Goal: Information Seeking & Learning: Check status

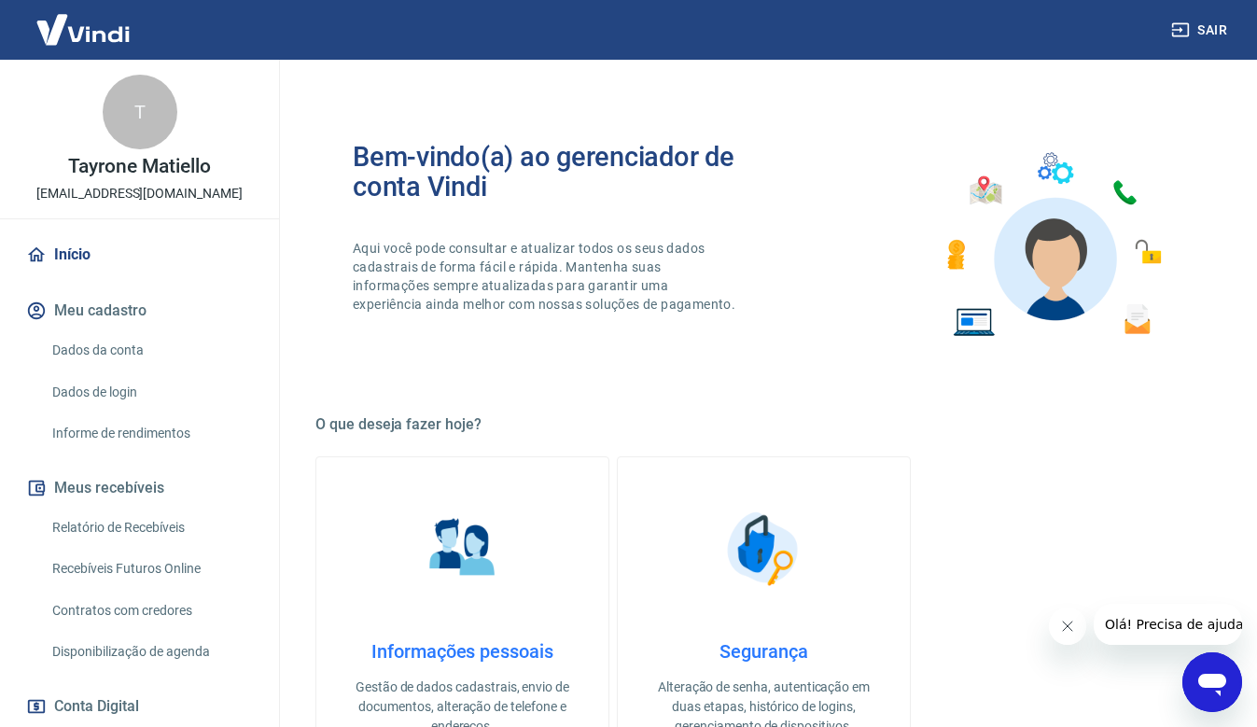
click at [147, 516] on link "Relatório de Recebíveis" at bounding box center [151, 528] width 212 height 38
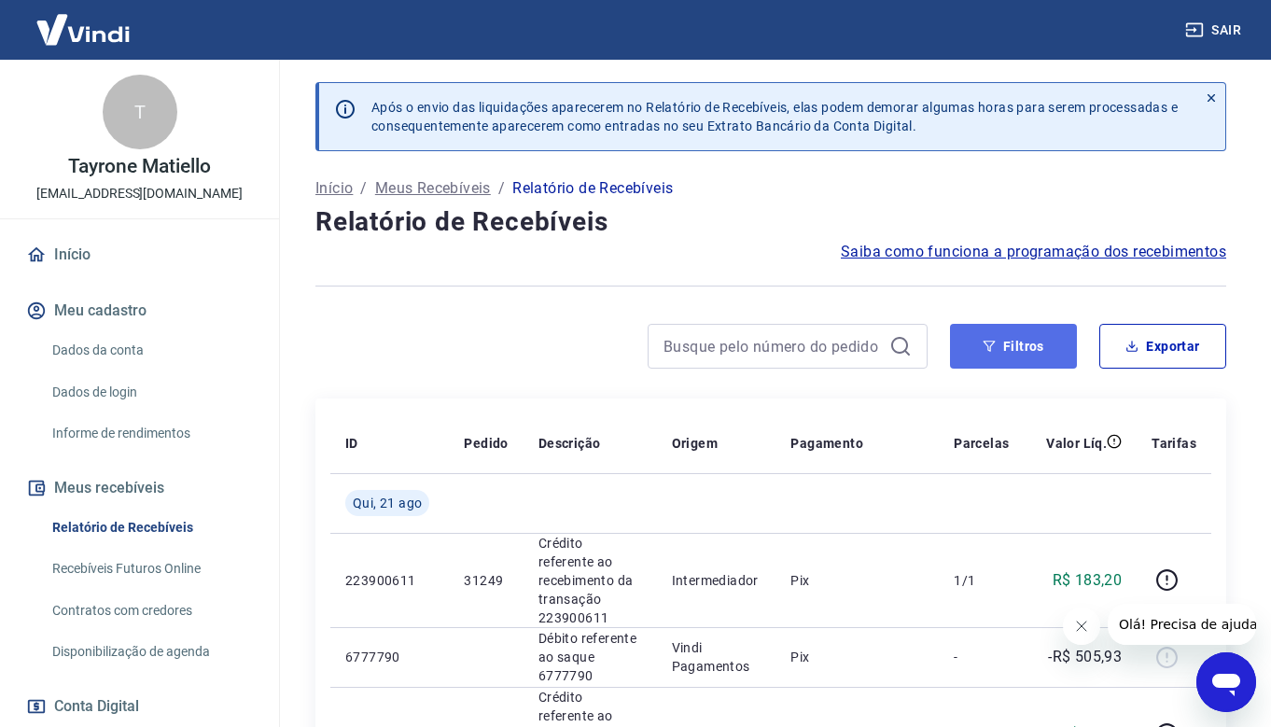
click at [1026, 369] on button "Filtros" at bounding box center [1013, 346] width 127 height 45
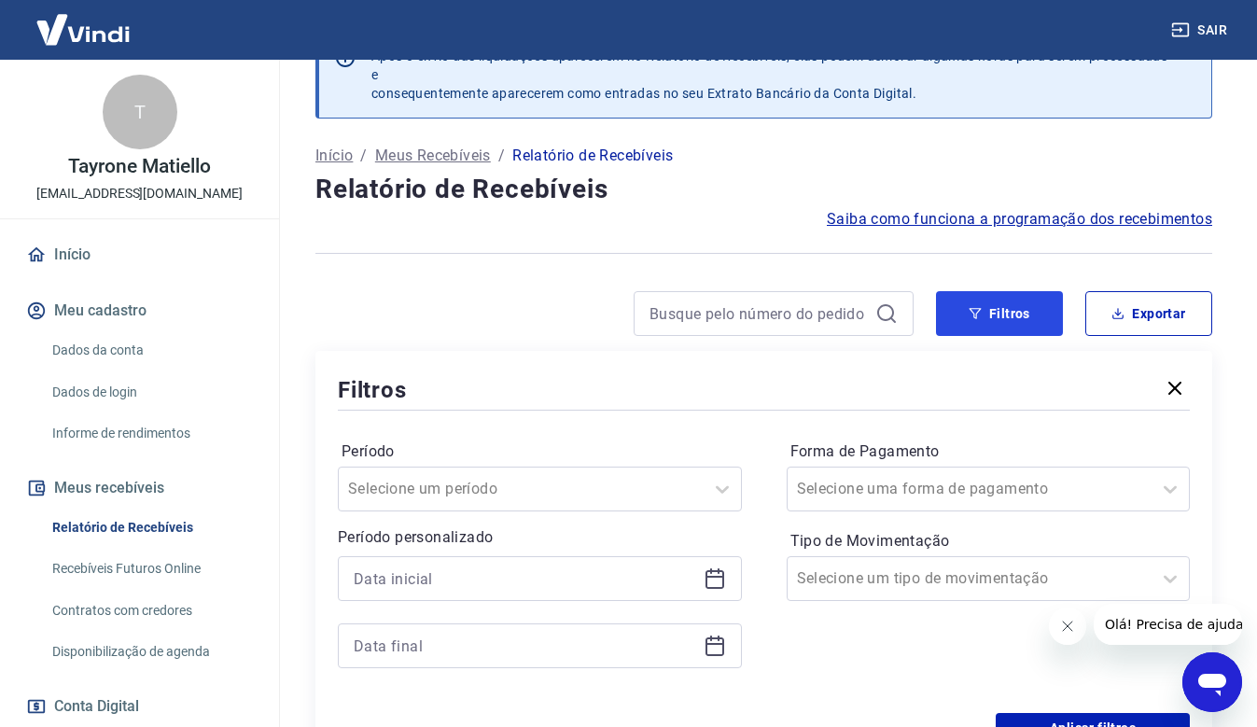
scroll to position [93, 0]
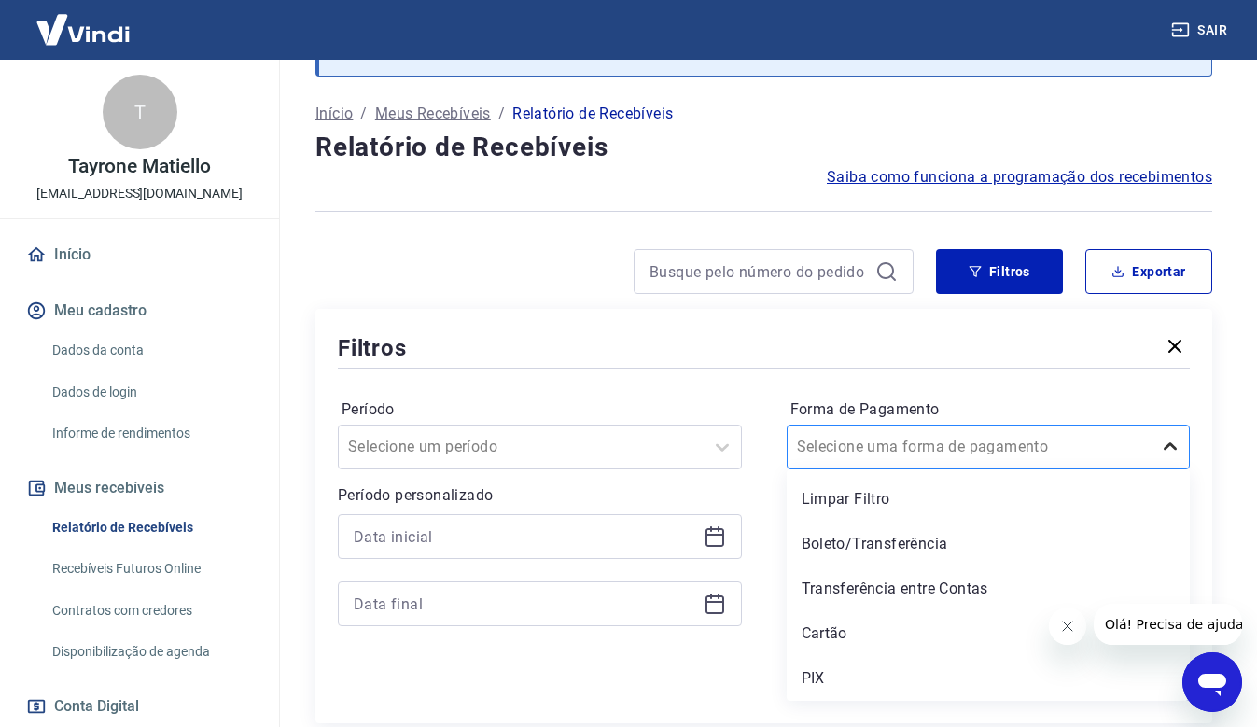
click at [1180, 441] on icon at bounding box center [1170, 447] width 22 height 22
click at [836, 675] on div "PIX" at bounding box center [989, 678] width 404 height 37
click at [807, 674] on div "Aplicar filtros" at bounding box center [764, 686] width 852 height 30
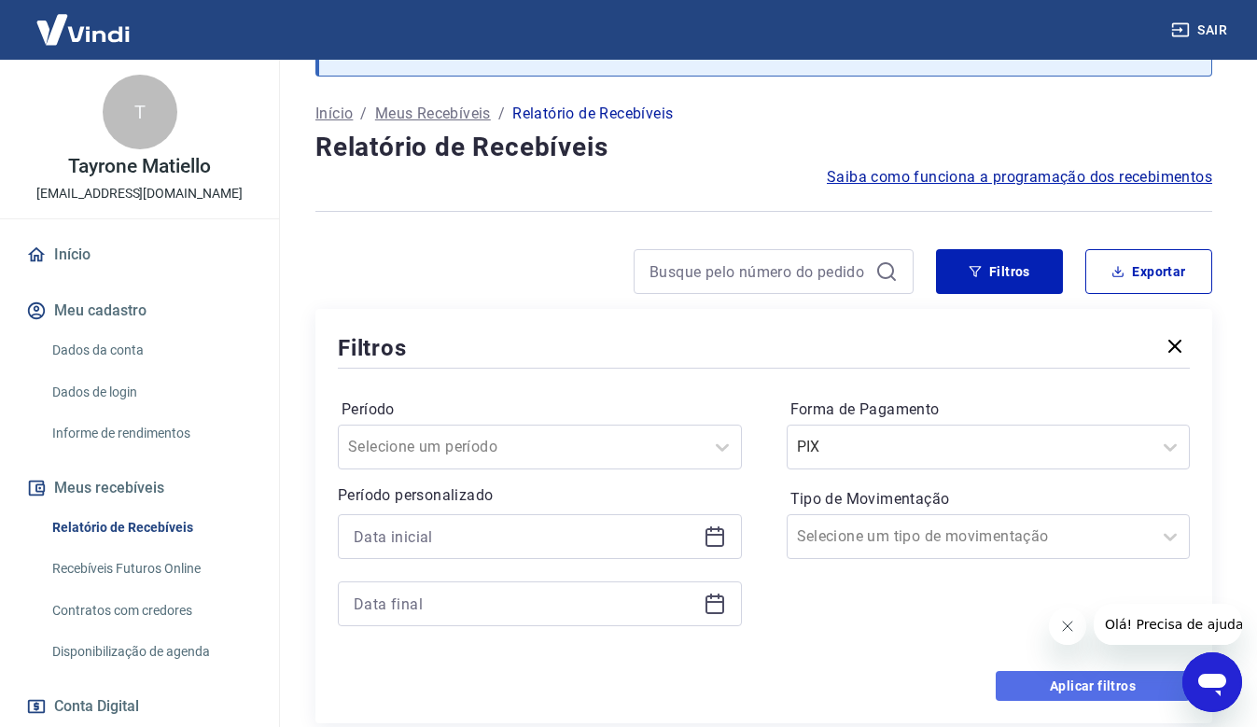
click at [1029, 693] on button "Aplicar filtros" at bounding box center [1093, 686] width 194 height 30
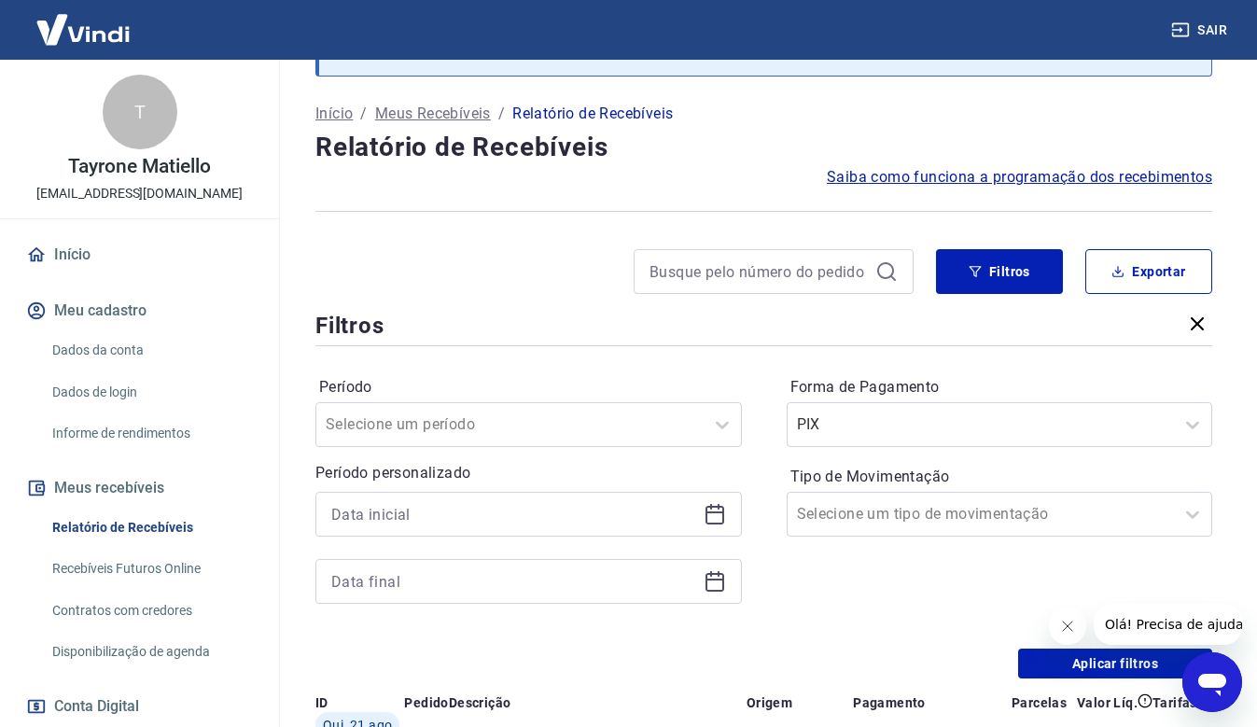
click at [1054, 631] on button "Fechar mensagem da empresa" at bounding box center [1066, 626] width 37 height 37
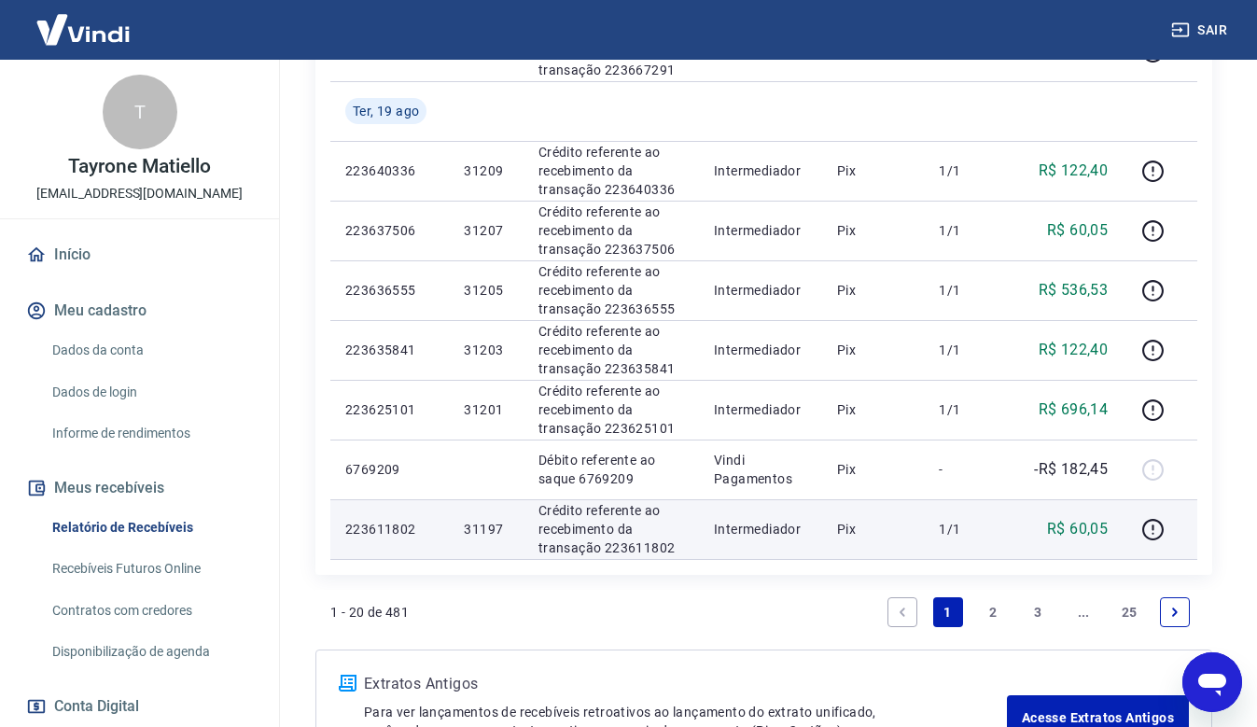
scroll to position [1446, 0]
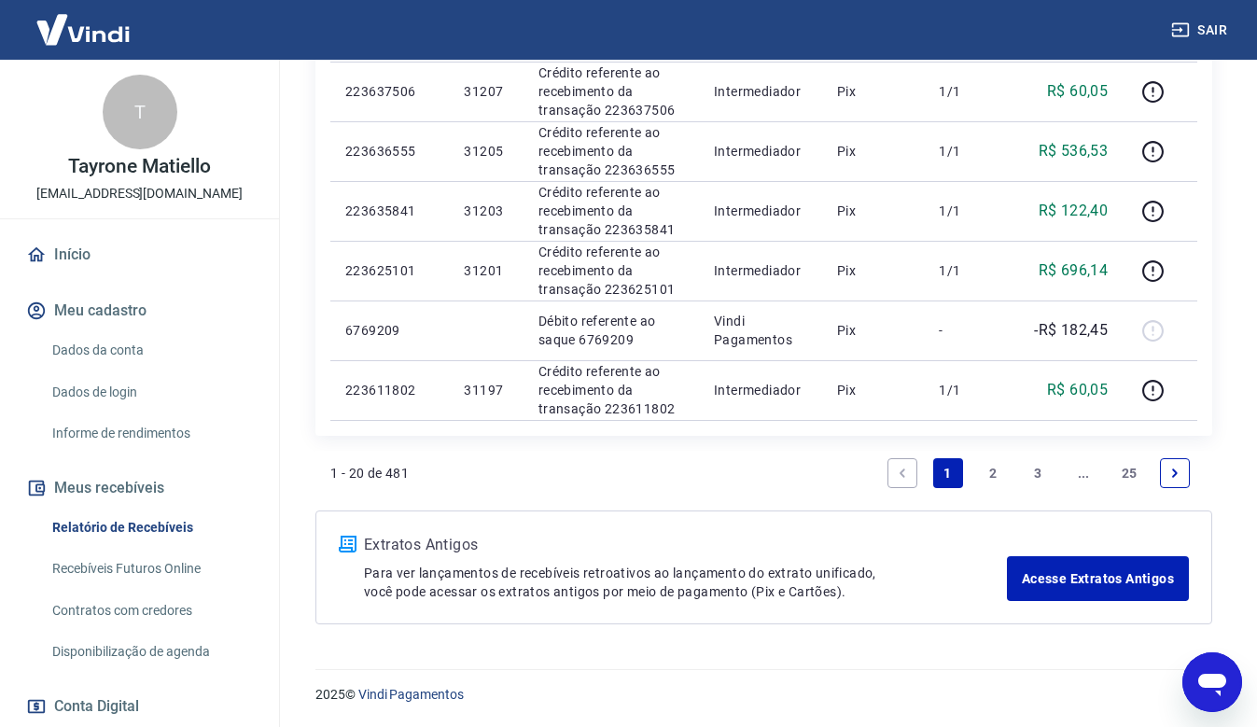
click at [994, 479] on link "2" at bounding box center [993, 473] width 30 height 30
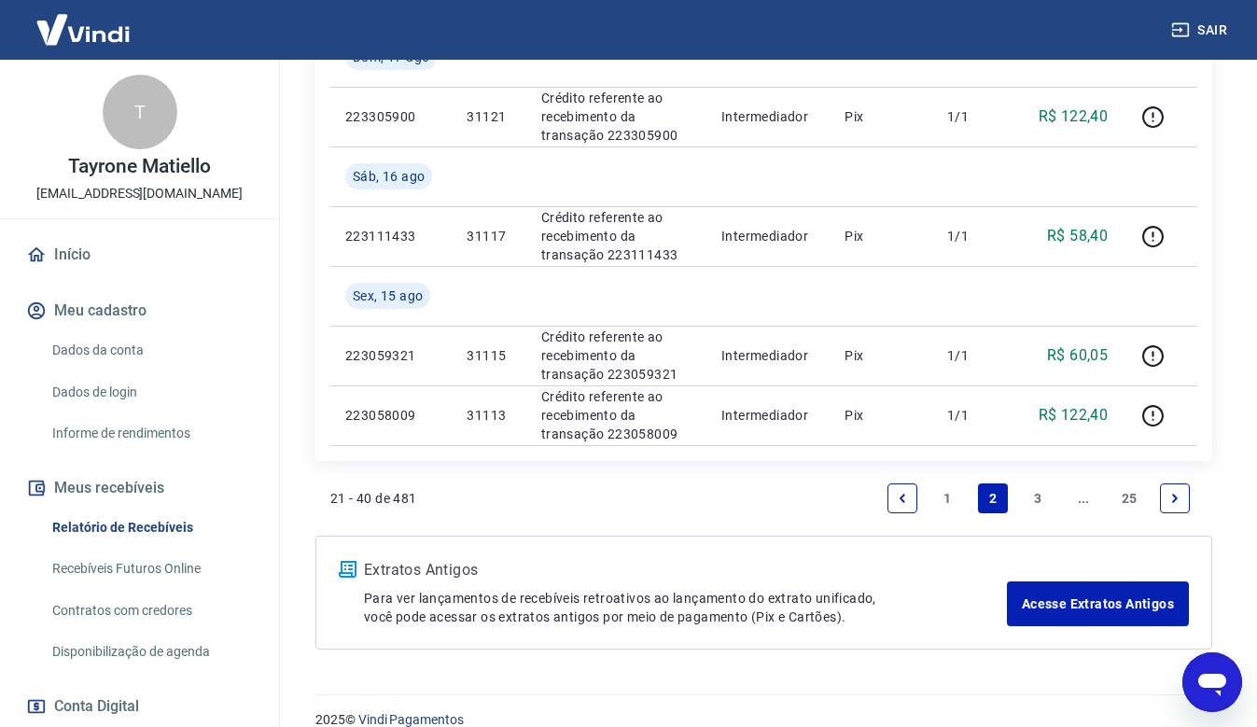
scroll to position [1565, 0]
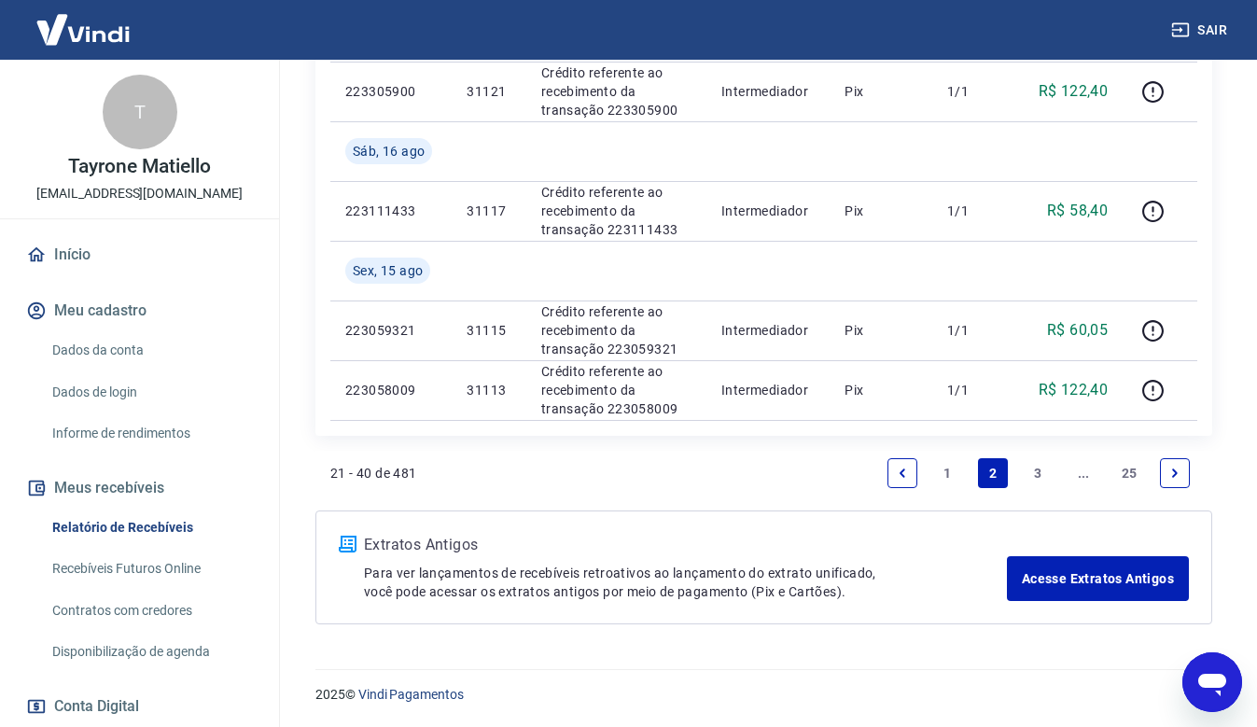
click at [949, 482] on link "1" at bounding box center [948, 473] width 30 height 30
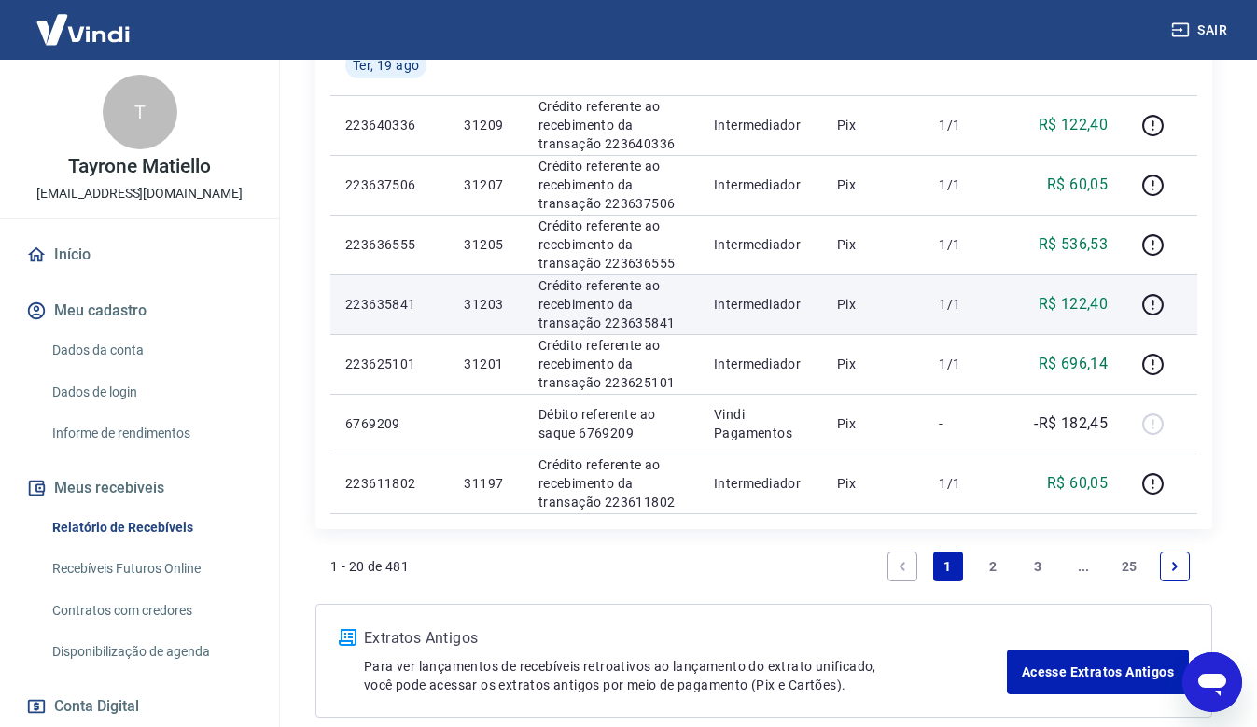
scroll to position [1259, 0]
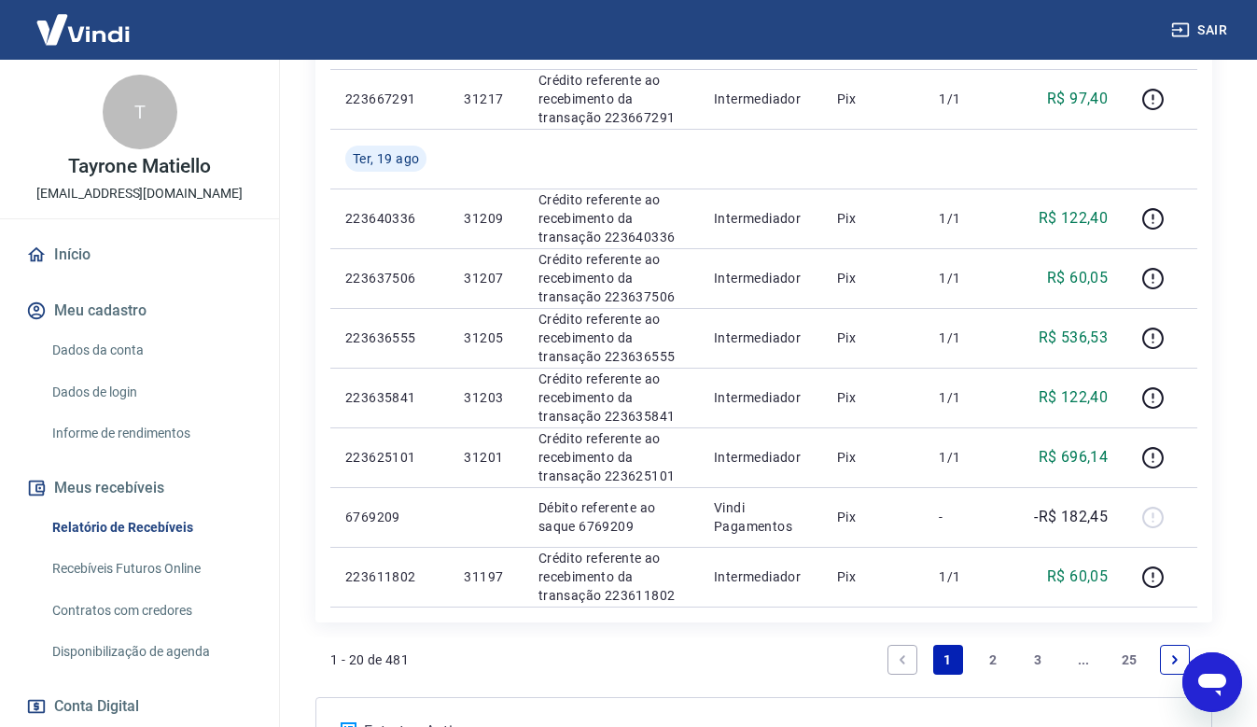
click at [706, 665] on div "1 - 20 de 481 1 2 3 ... 25" at bounding box center [763, 659] width 867 height 45
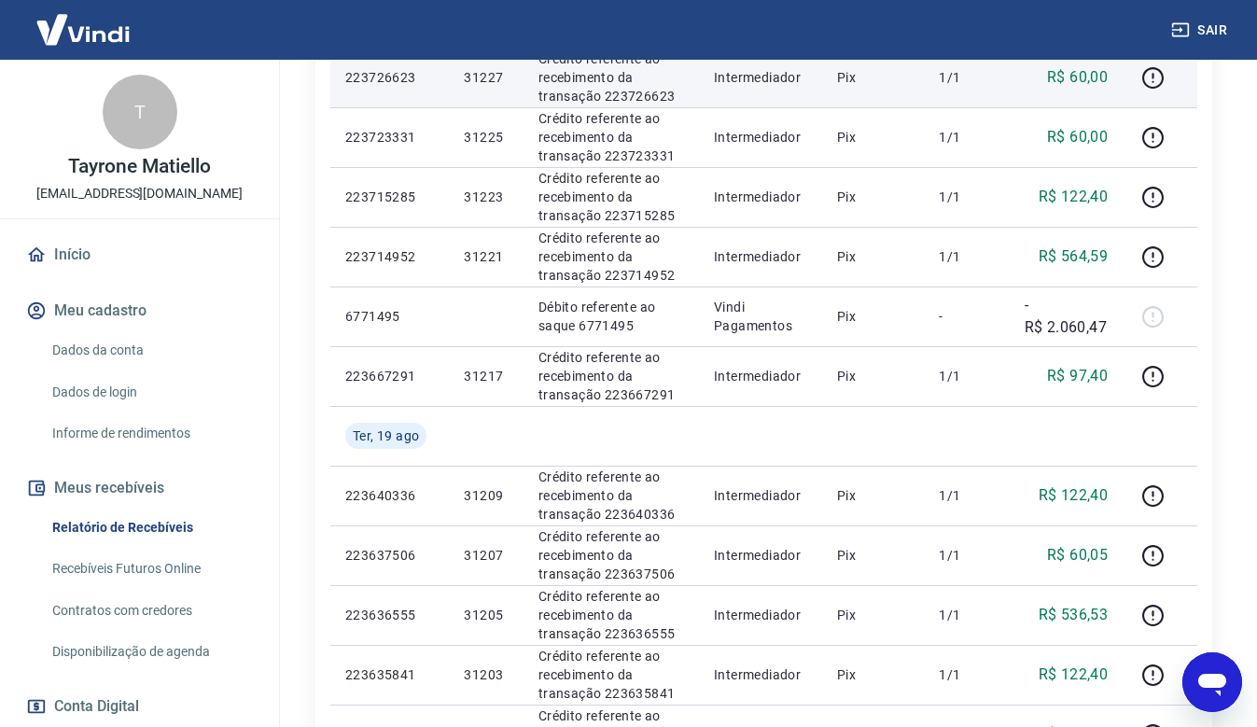
scroll to position [979, 0]
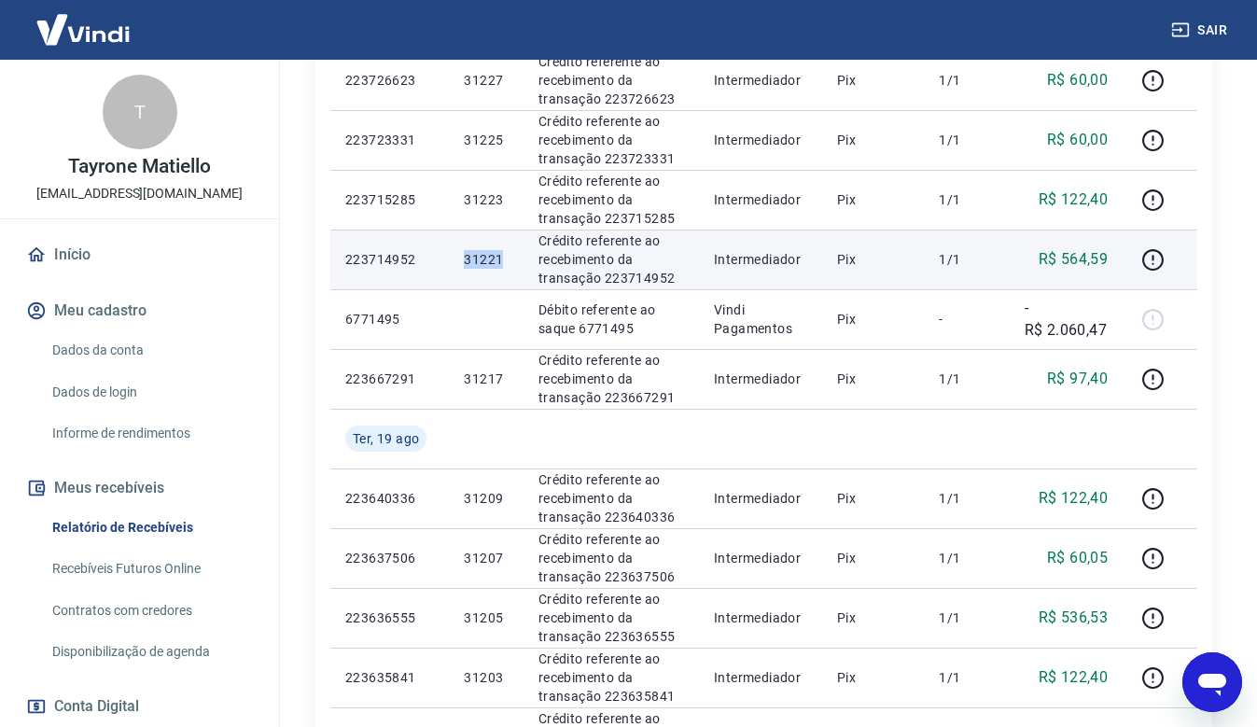
drag, startPoint x: 501, startPoint y: 258, endPoint x: 460, endPoint y: 259, distance: 41.1
click at [460, 259] on td "31221" at bounding box center [486, 260] width 74 height 60
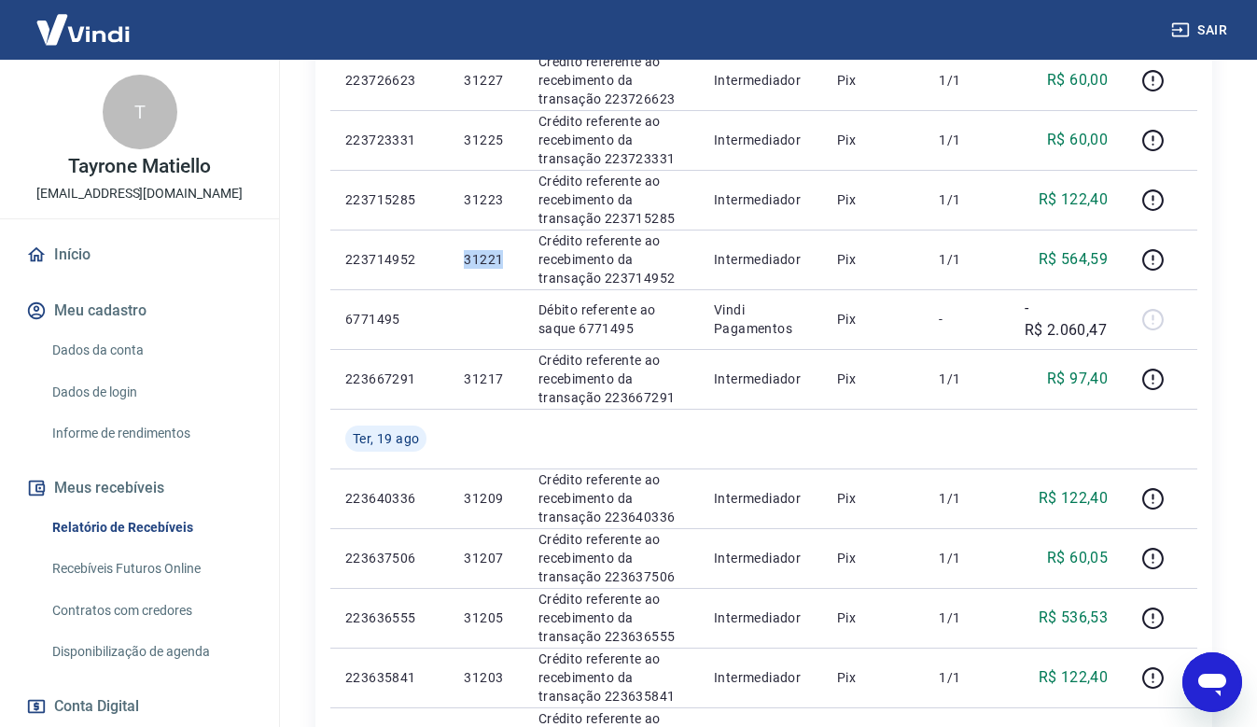
copy p "31221"
